Goal: Use online tool/utility: Utilize a website feature to perform a specific function

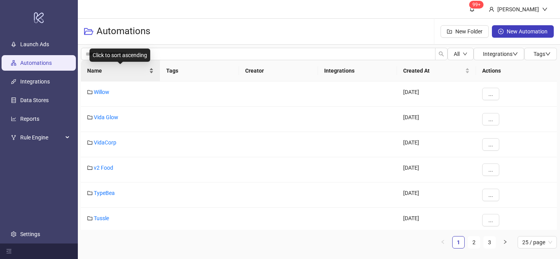
click at [151, 70] on div "Name" at bounding box center [120, 71] width 67 height 9
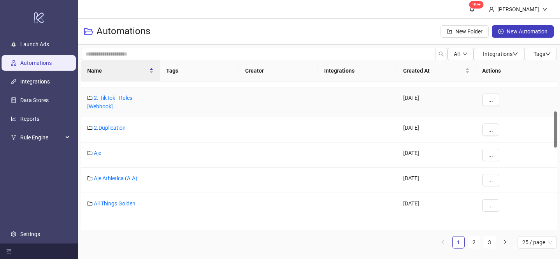
scroll to position [183, 0]
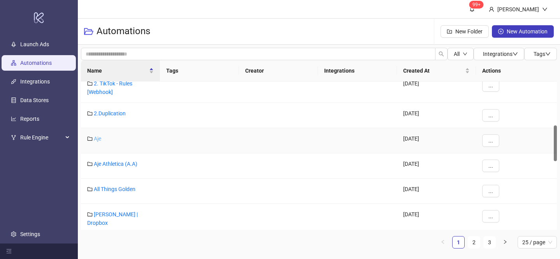
click at [97, 140] on link "Aje" at bounding box center [97, 139] width 7 height 6
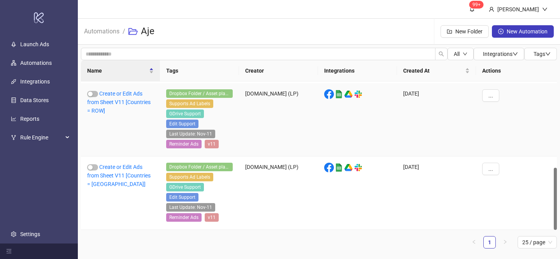
scroll to position [206, 0]
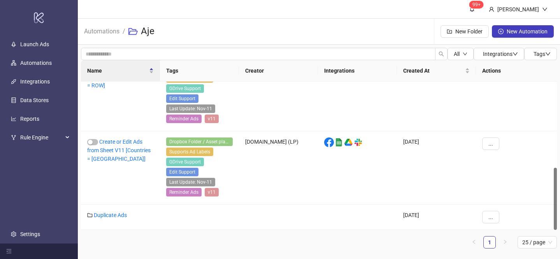
click at [107, 38] on li "Automations" at bounding box center [101, 31] width 35 height 25
click at [107, 34] on link "Automations" at bounding box center [101, 30] width 39 height 9
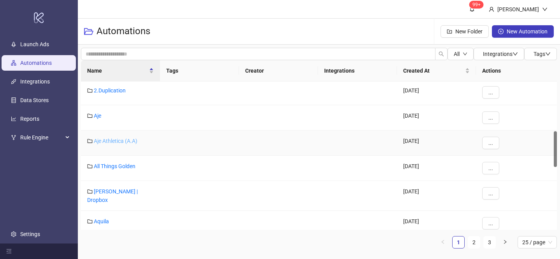
click at [115, 140] on link "Aje Athletica (A.A)" at bounding box center [116, 141] width 44 height 6
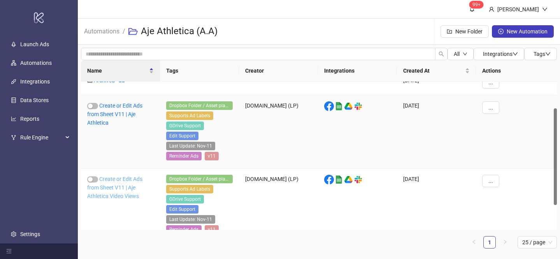
scroll to position [24, 0]
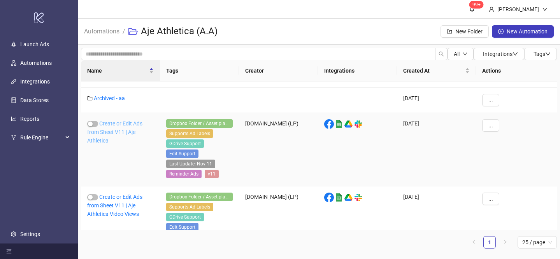
click at [122, 133] on link "Create or Edit Ads from Sheet V11 | Aje Athletica" at bounding box center [114, 132] width 55 height 23
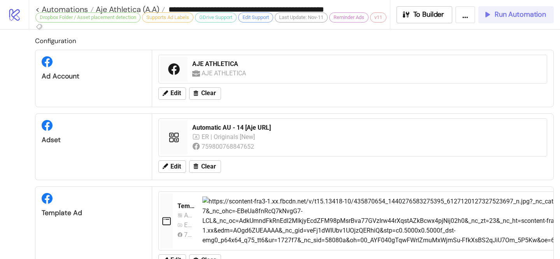
click at [501, 16] on span "Run Automation" at bounding box center [519, 14] width 51 height 9
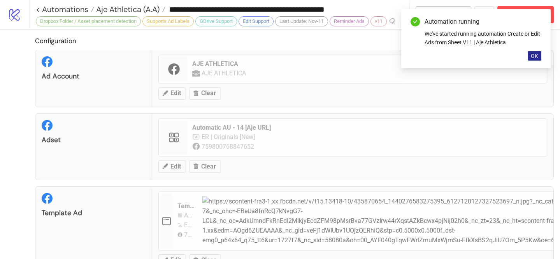
click at [529, 53] on button "OK" at bounding box center [534, 55] width 14 height 9
